Goal: Task Accomplishment & Management: Use online tool/utility

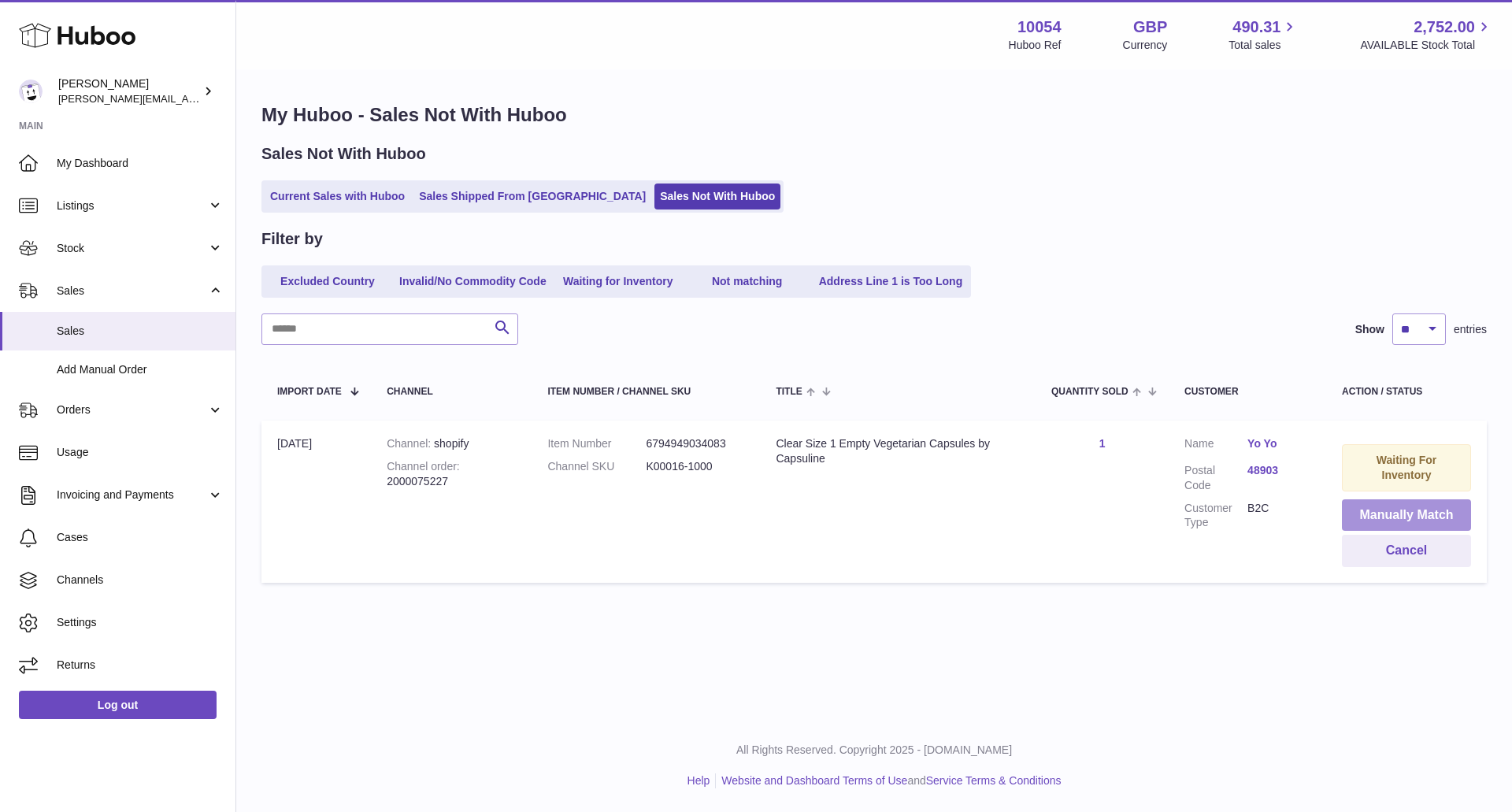
click at [1393, 505] on button "Manually Match" at bounding box center [1406, 515] width 129 height 33
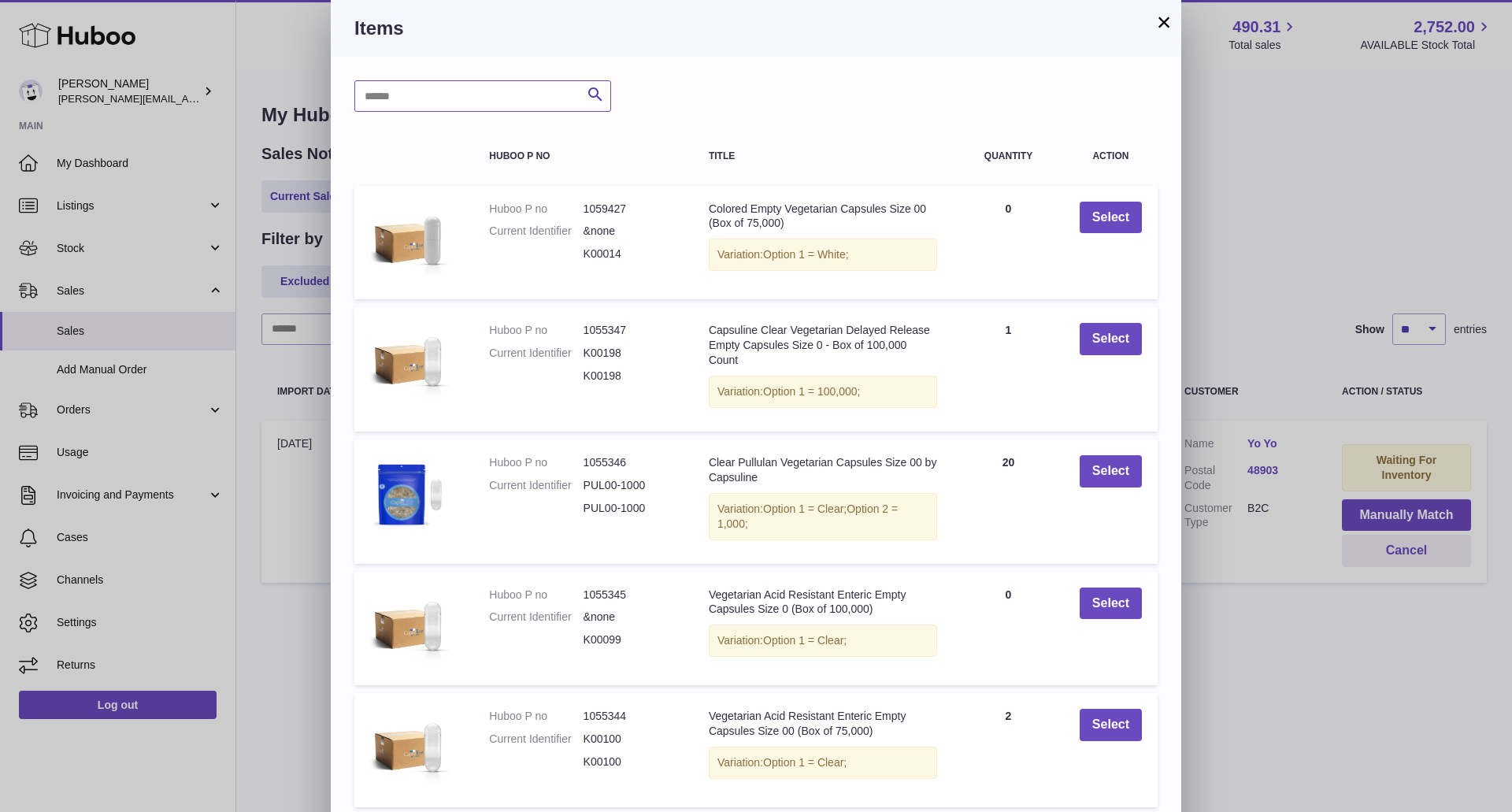
click at [482, 90] on input "text" at bounding box center [482, 96] width 256 height 32
type input "******"
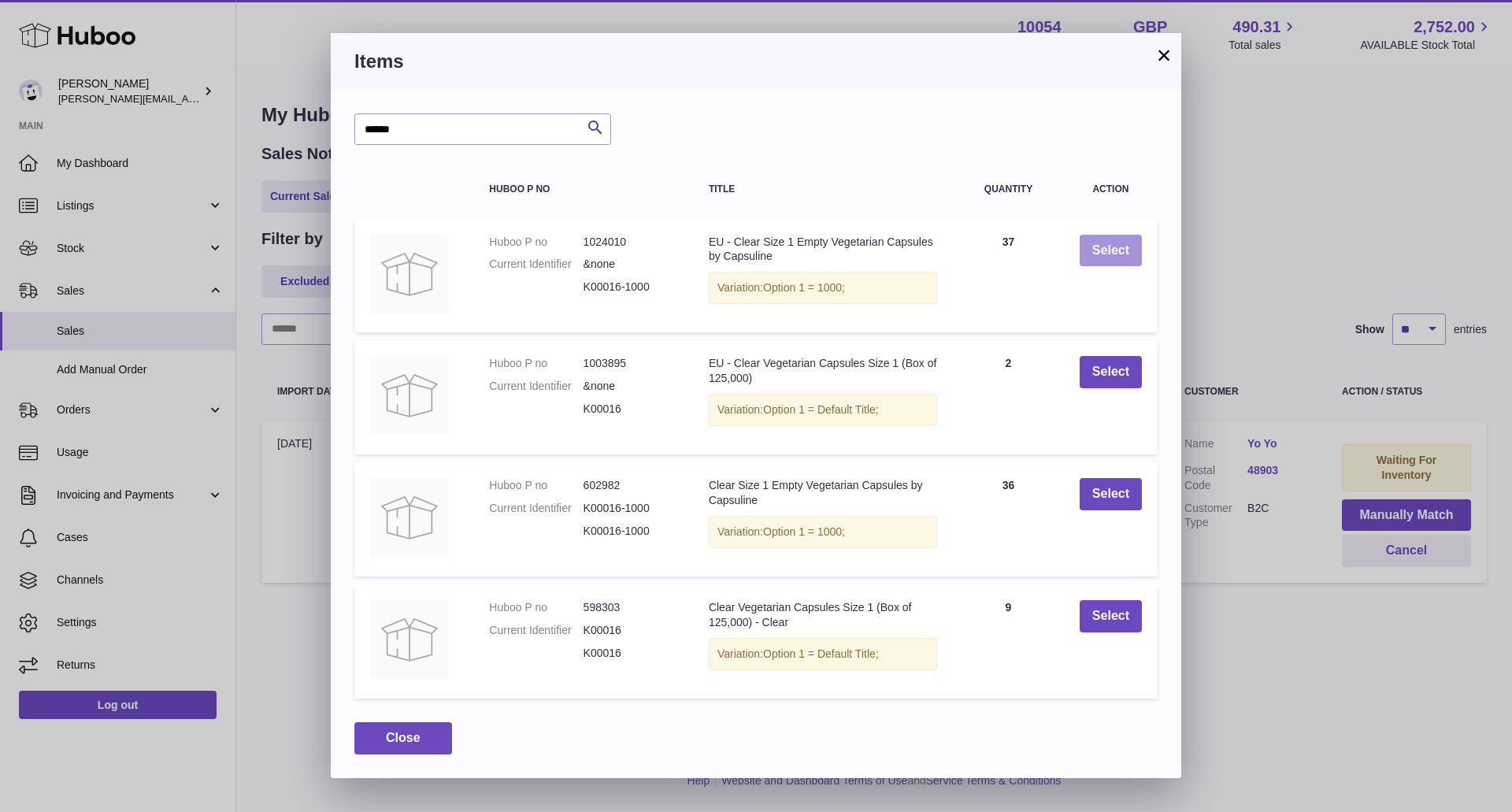
click at [1095, 245] on button "Select" at bounding box center [1111, 251] width 62 height 33
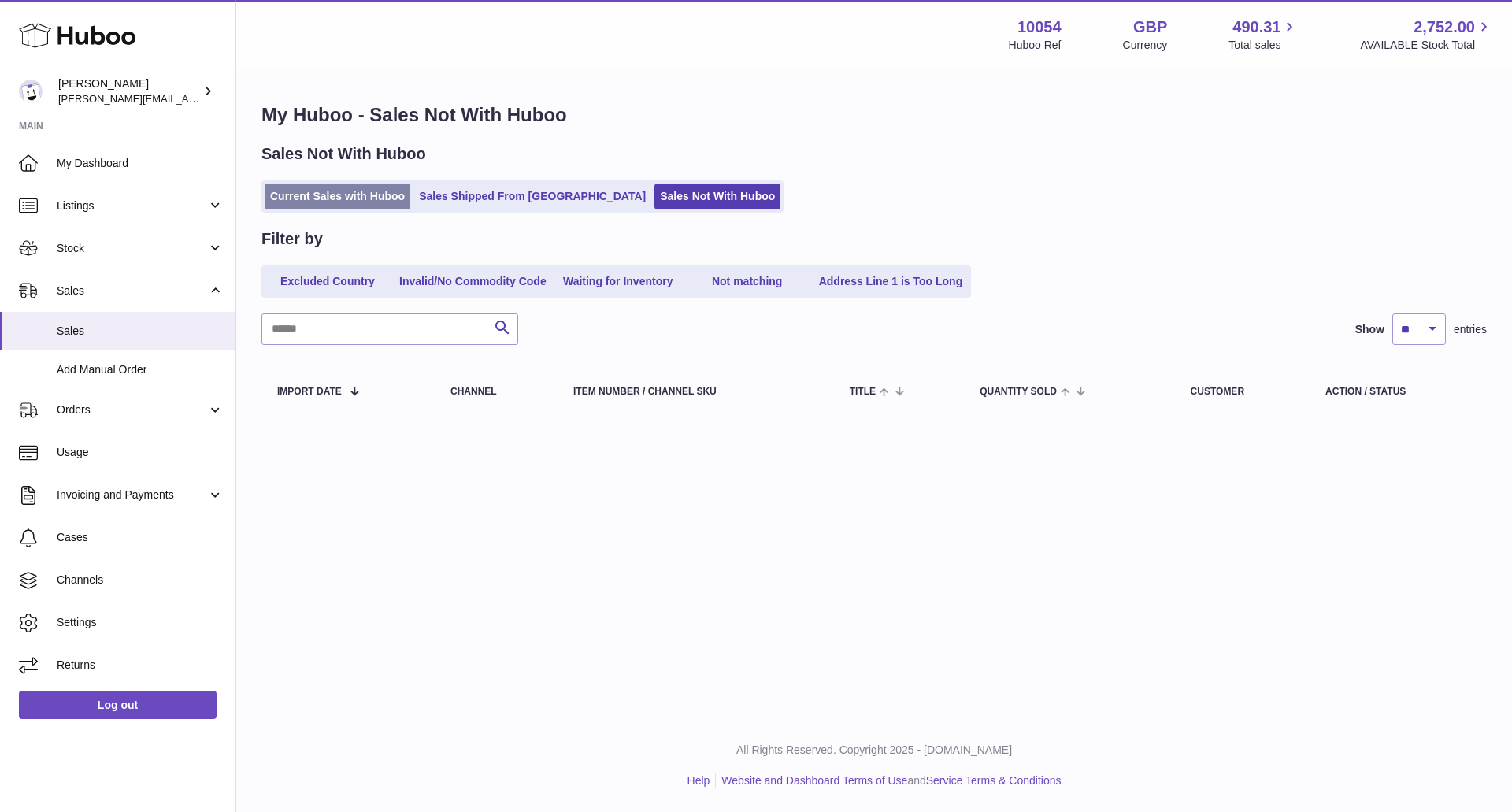
click at [390, 206] on link "Current Sales with Huboo" at bounding box center [337, 196] width 146 height 26
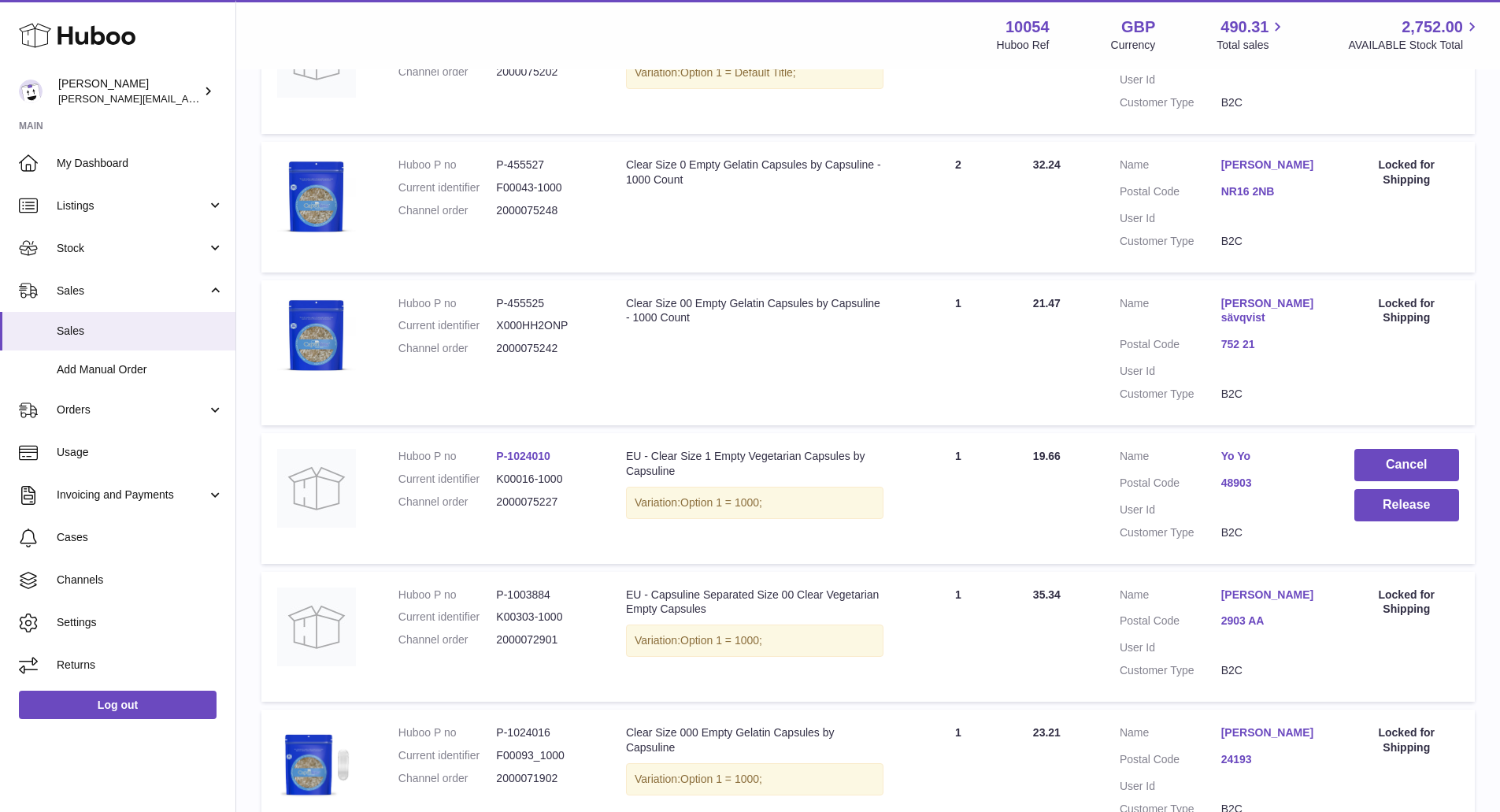
scroll to position [394, 0]
click at [1421, 509] on button "Release" at bounding box center [1407, 504] width 105 height 33
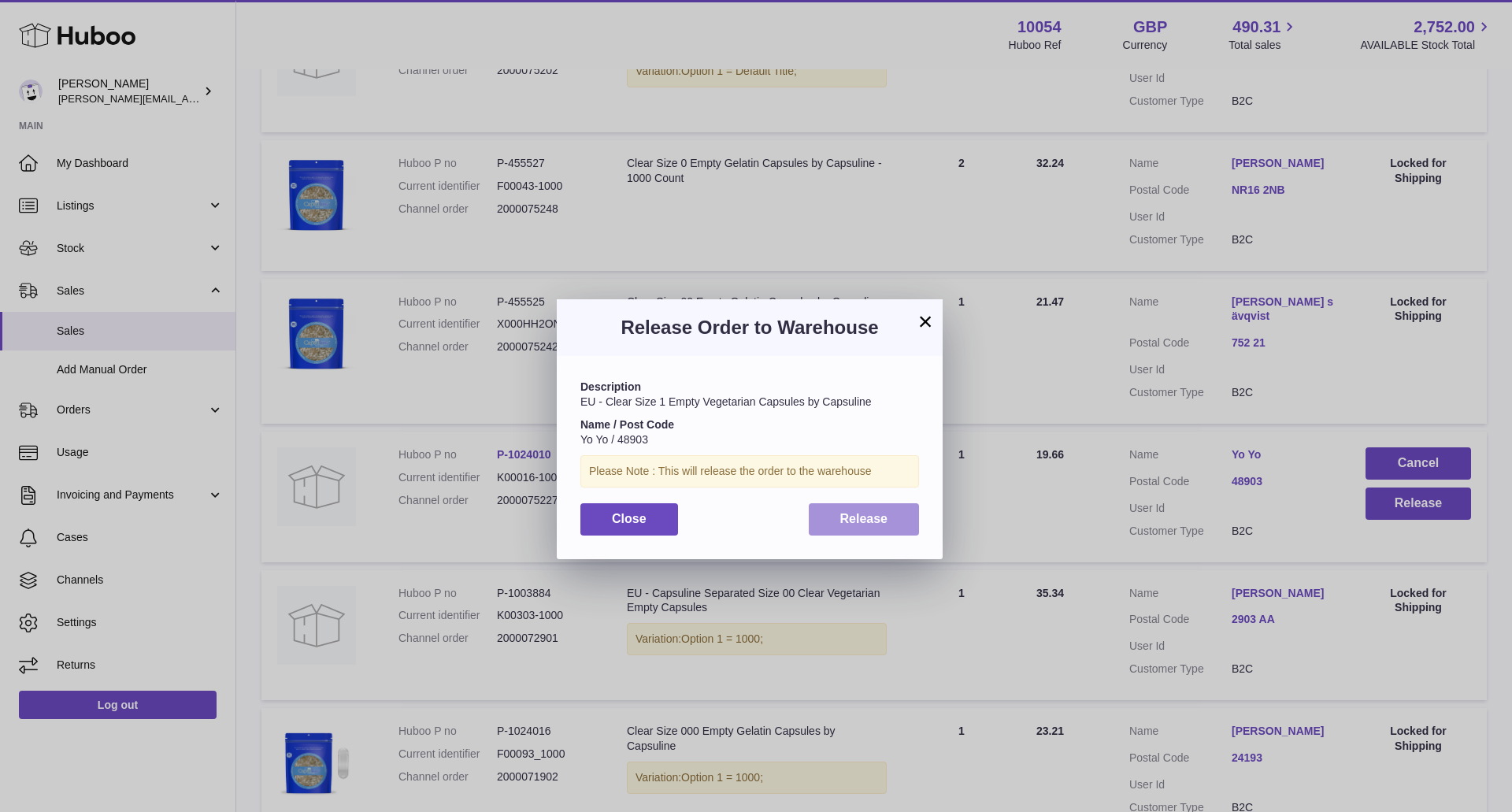
click at [869, 520] on span "Release" at bounding box center [864, 518] width 48 height 13
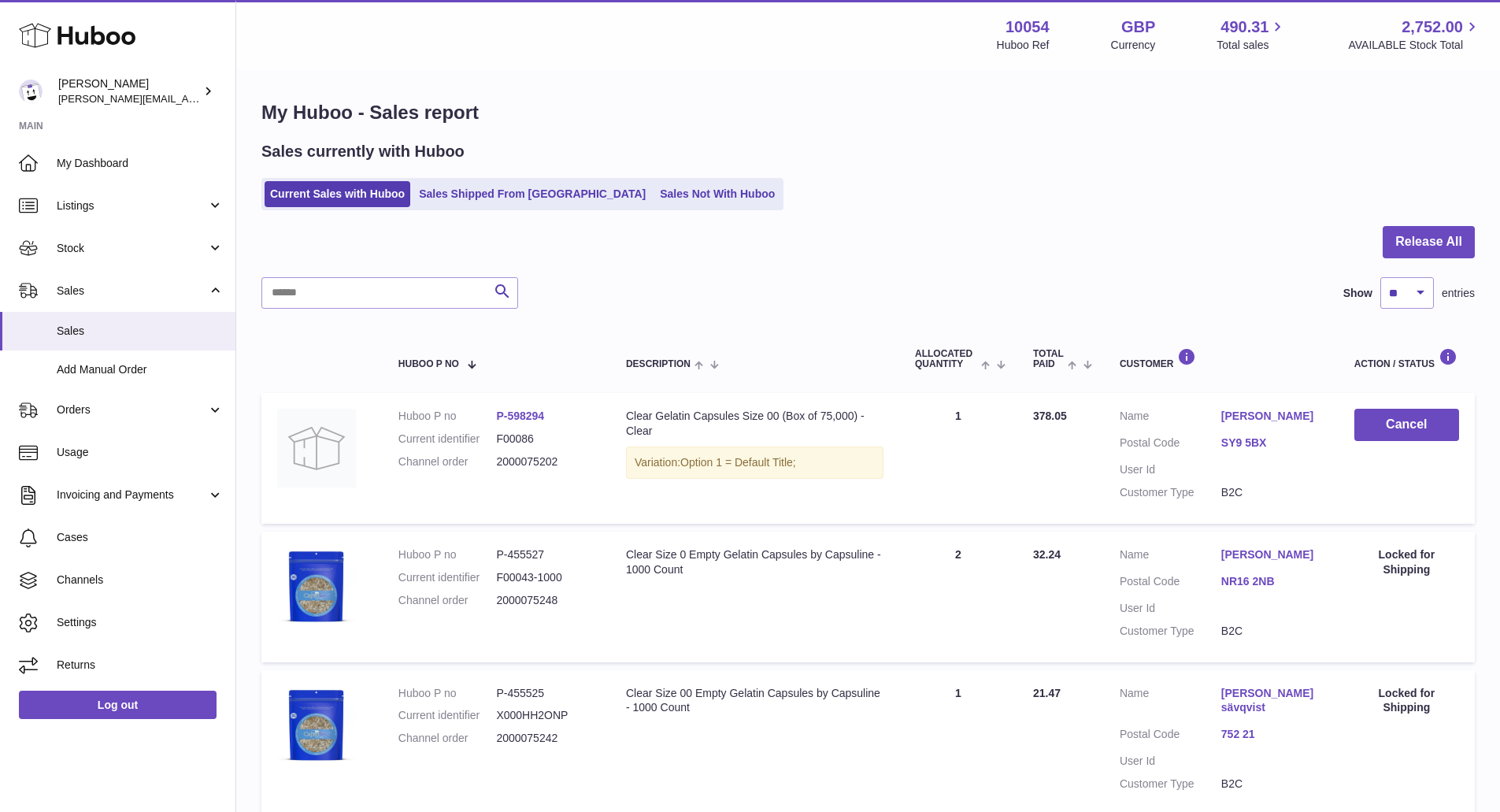
scroll to position [0, 0]
